Goal: Find specific page/section: Find specific page/section

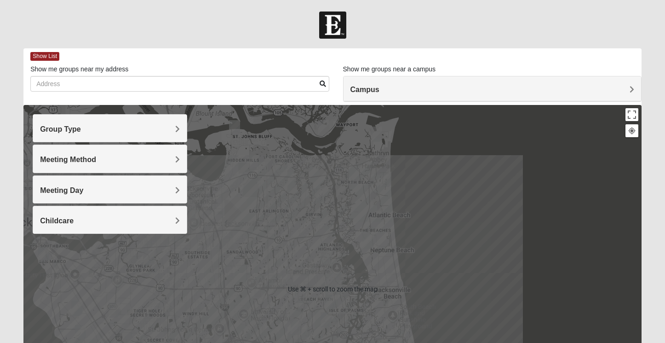
click at [163, 128] on h4 "Group Type" at bounding box center [110, 129] width 140 height 9
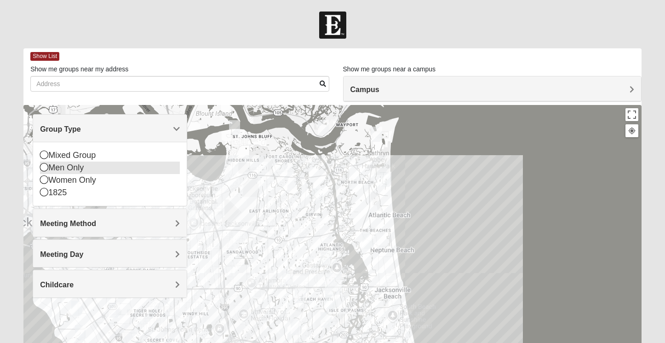
click at [47, 170] on icon at bounding box center [44, 167] width 8 height 8
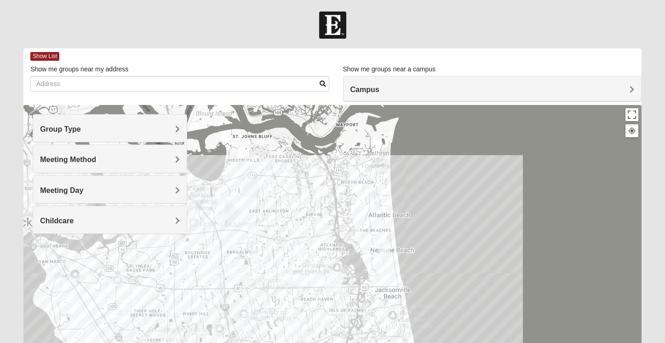
click at [141, 160] on h4 "Meeting Method" at bounding box center [110, 159] width 140 height 9
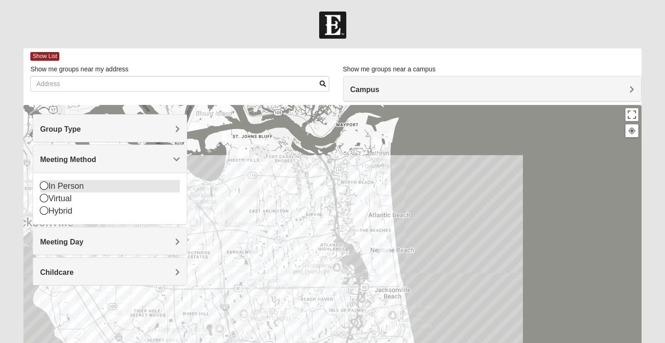
click at [42, 188] on icon at bounding box center [44, 185] width 8 height 8
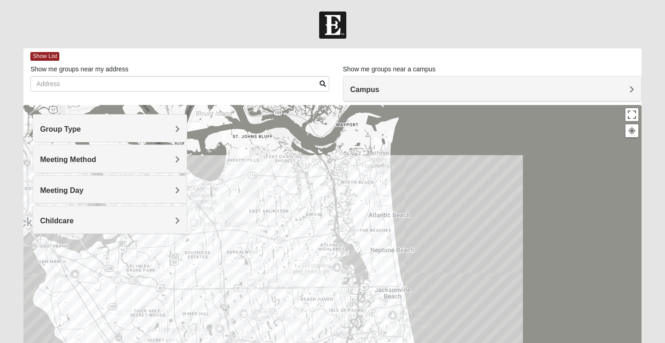
click at [116, 191] on h4 "Meeting Day" at bounding box center [110, 190] width 140 height 9
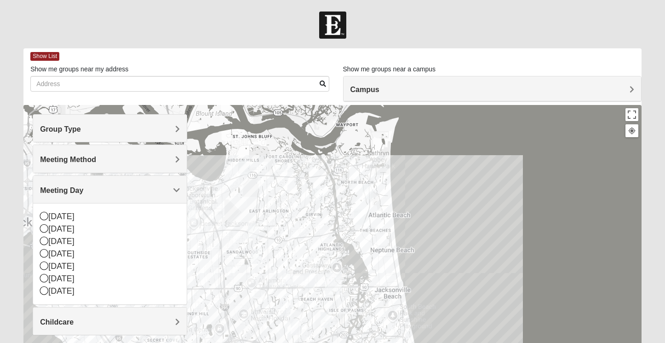
click at [118, 190] on h4 "Meeting Day" at bounding box center [110, 190] width 140 height 9
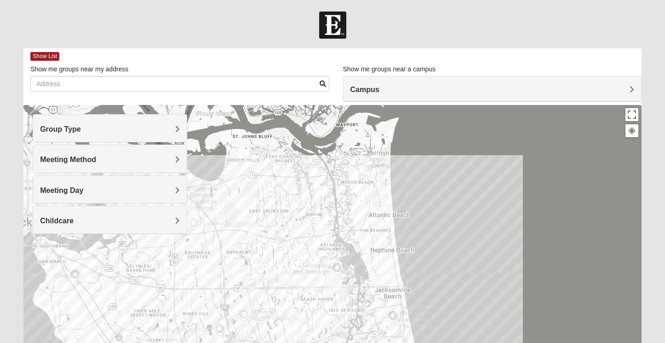
click at [466, 212] on div at bounding box center [332, 289] width 618 height 368
click at [370, 194] on img "Mens McCann 32233" at bounding box center [368, 191] width 11 height 15
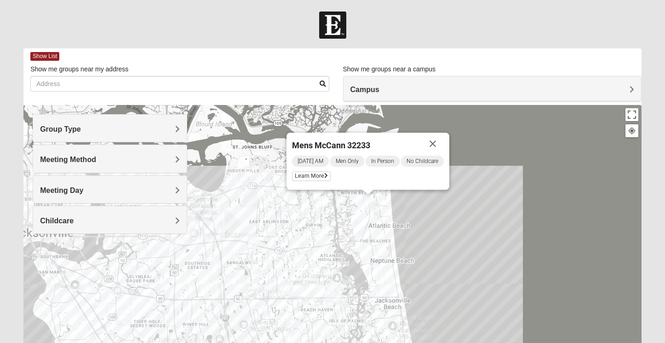
click at [363, 228] on img "Mens Boboc 32233" at bounding box center [359, 227] width 11 height 15
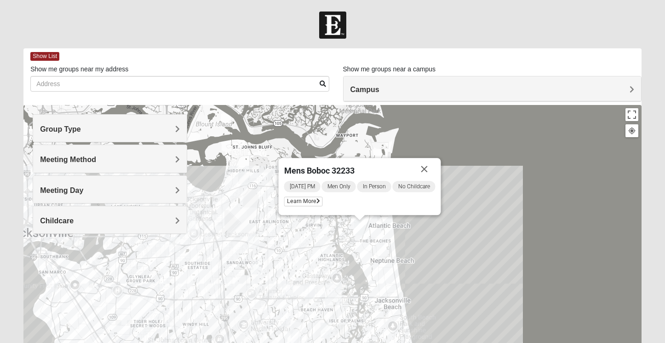
click at [309, 287] on img "Mens Dobson 32224" at bounding box center [309, 290] width 11 height 15
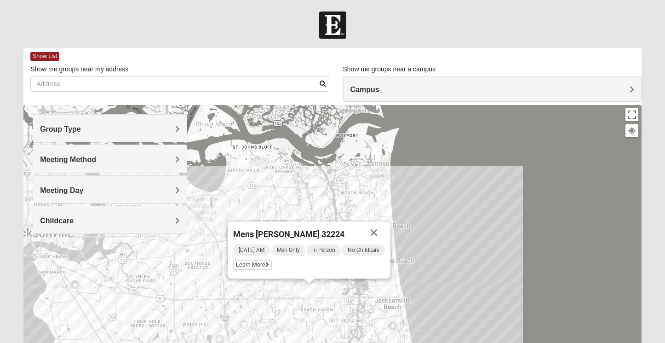
click at [281, 285] on div "Mens [PERSON_NAME] 32224 [DATE] AM Men Only In Person No Childcare Learn More" at bounding box center [332, 289] width 618 height 368
click at [284, 285] on img "Mens Hamilton 32250" at bounding box center [287, 288] width 11 height 15
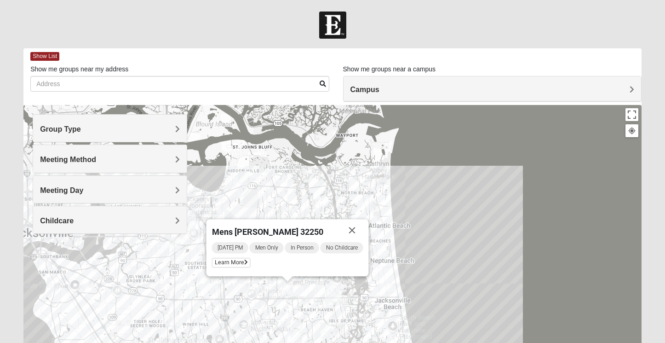
click at [283, 310] on div "Mens [PERSON_NAME] 32250 [DATE] PM Men Only In Person No Childcare Learn More" at bounding box center [332, 289] width 618 height 368
click at [287, 318] on img "Mens Johnson 32224" at bounding box center [285, 318] width 11 height 15
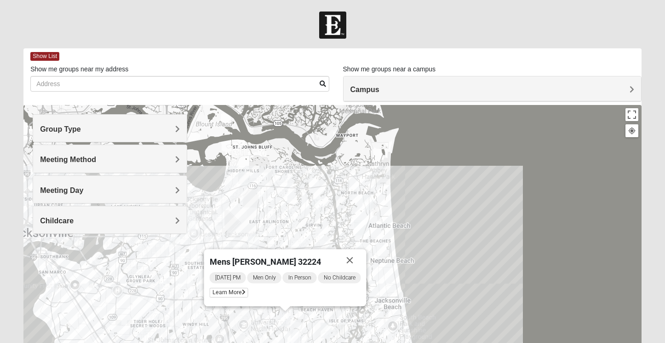
click at [298, 332] on img "Mens Swinney 32224" at bounding box center [296, 337] width 11 height 15
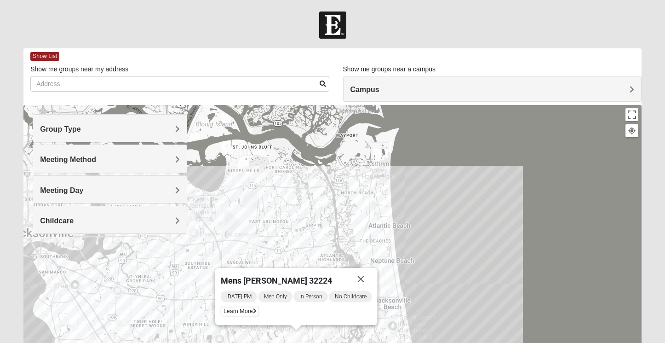
click at [326, 329] on img "Mens Schell 32224" at bounding box center [326, 329] width 11 height 15
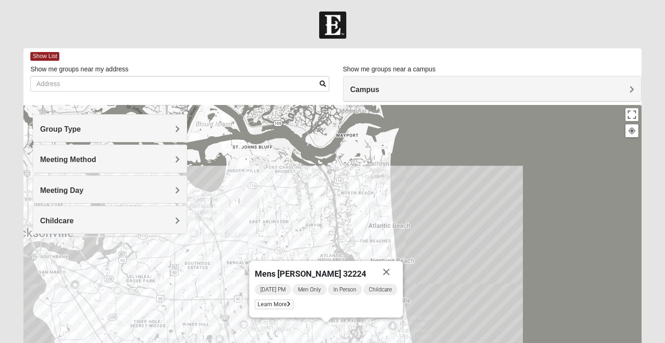
click at [191, 223] on img "Arlington" at bounding box center [187, 221] width 17 height 22
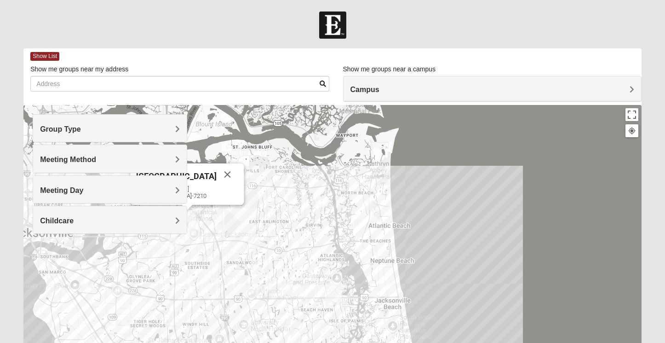
click at [330, 292] on img "San Pablo" at bounding box center [333, 294] width 17 height 22
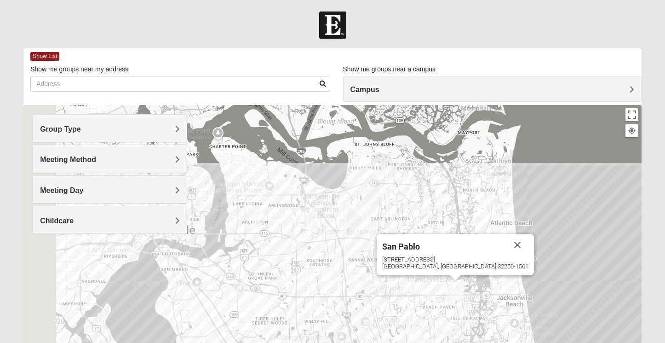
drag, startPoint x: 282, startPoint y: 195, endPoint x: 407, endPoint y: 192, distance: 125.2
click at [409, 192] on div "[GEOGRAPHIC_DATA] [STREET_ADDRESS]" at bounding box center [332, 289] width 618 height 368
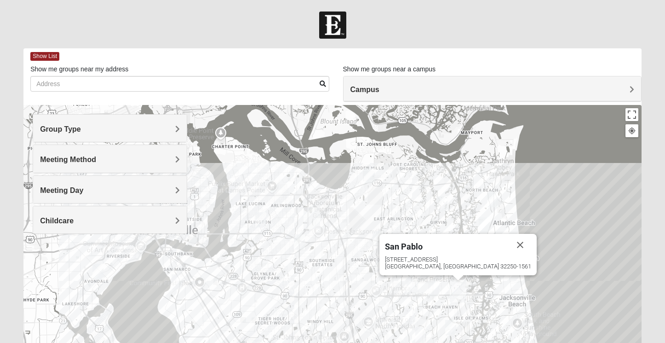
click at [317, 220] on img "Arlington" at bounding box center [312, 218] width 17 height 22
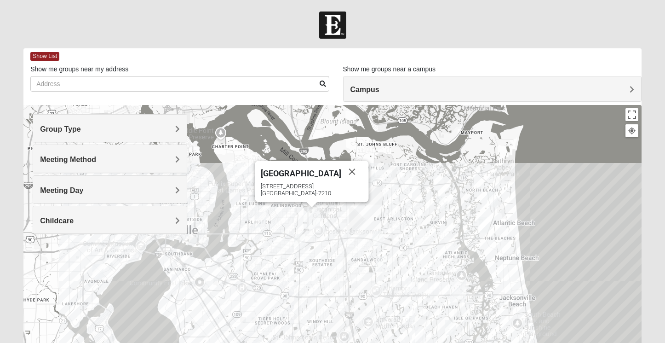
click at [300, 245] on img "Mens Gornoski 32225" at bounding box center [299, 241] width 11 height 15
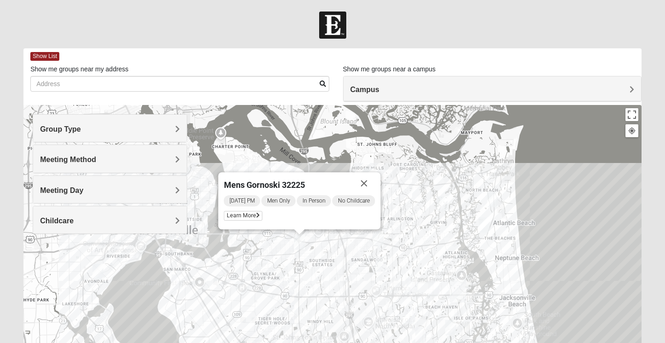
click at [178, 281] on img "Mens Enriquez 32207" at bounding box center [177, 281] width 11 height 15
